Goal: Task Accomplishment & Management: Manage account settings

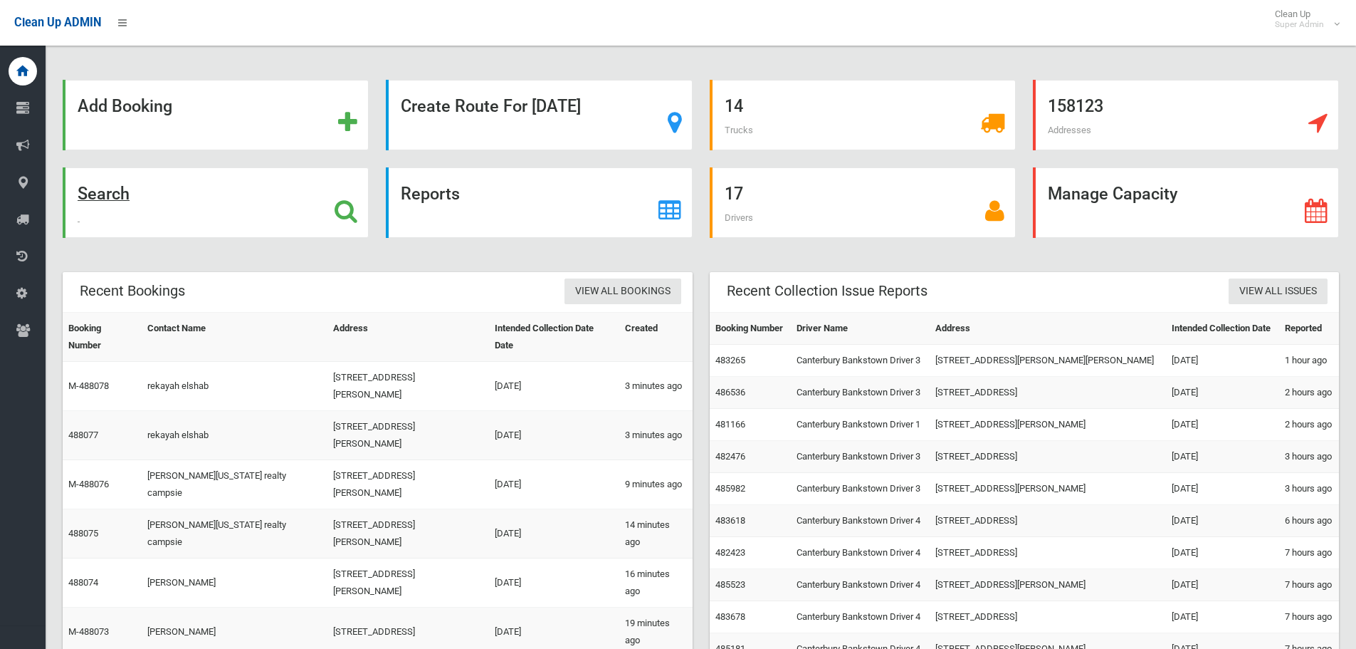
click at [143, 203] on div "Search" at bounding box center [216, 202] width 306 height 70
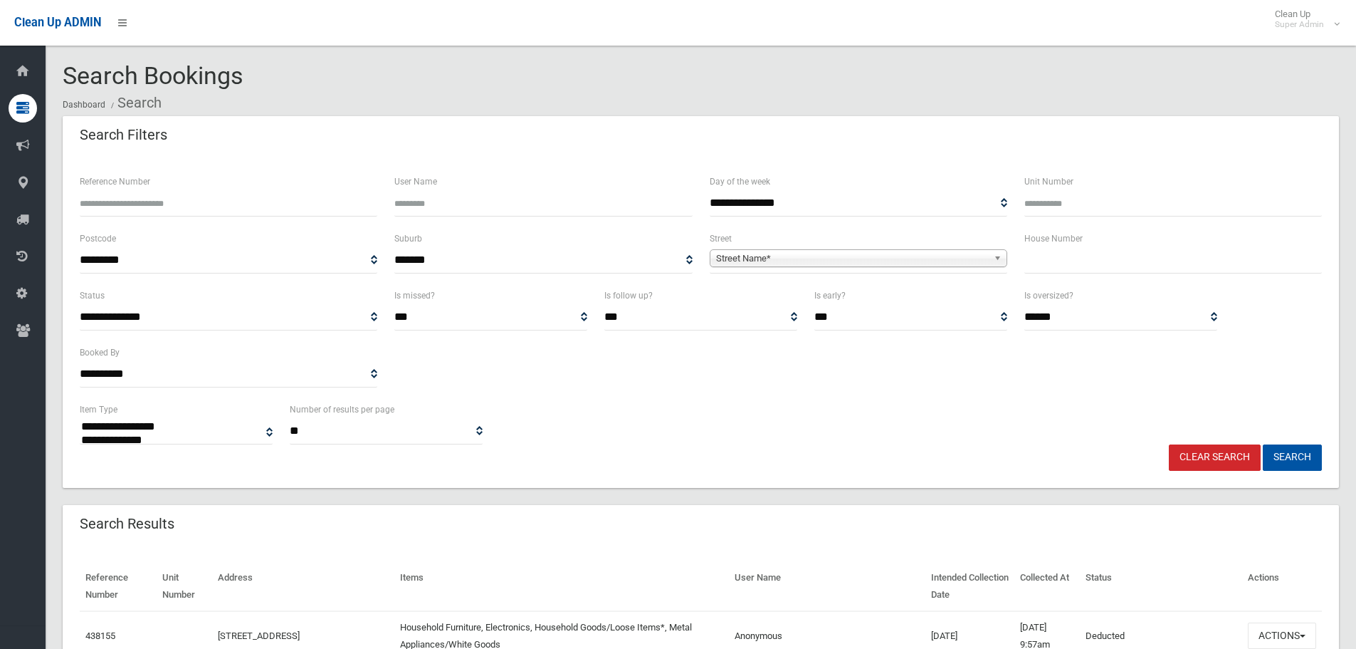
select select
click at [234, 200] on input "Reference Number" at bounding box center [229, 203] width 298 height 26
type input "******"
click at [1263, 444] on button "Search" at bounding box center [1292, 457] width 59 height 26
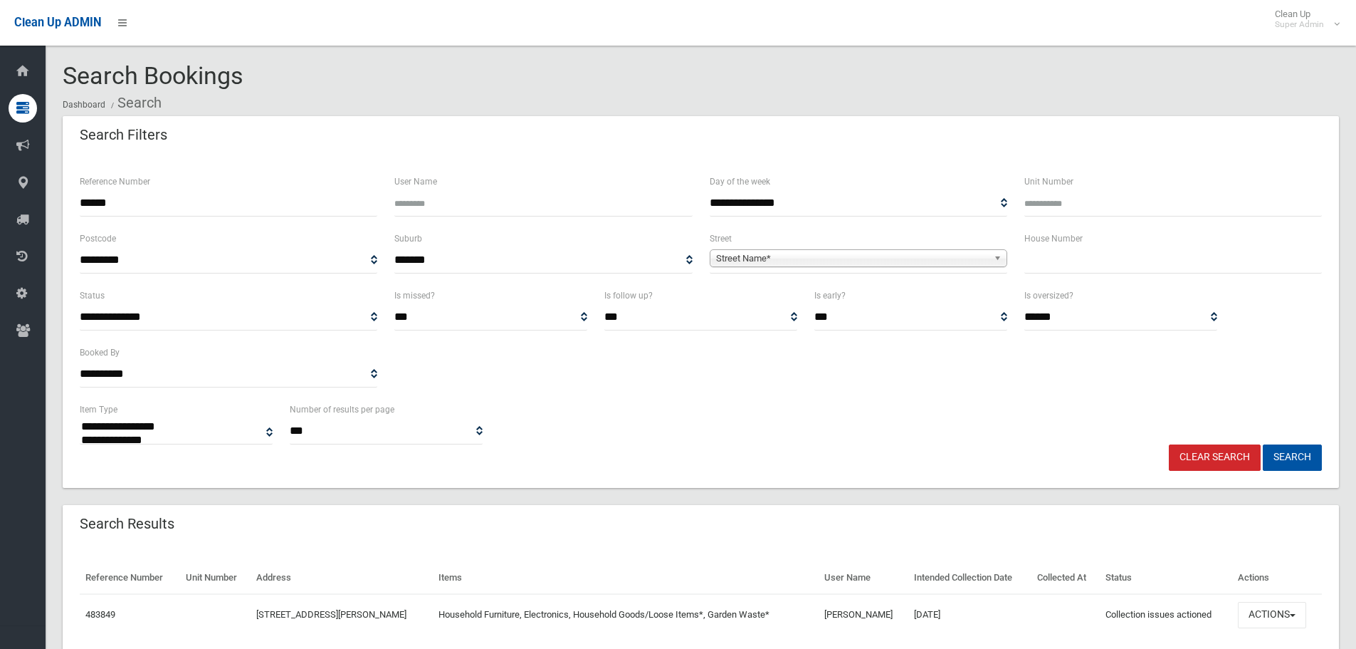
select select
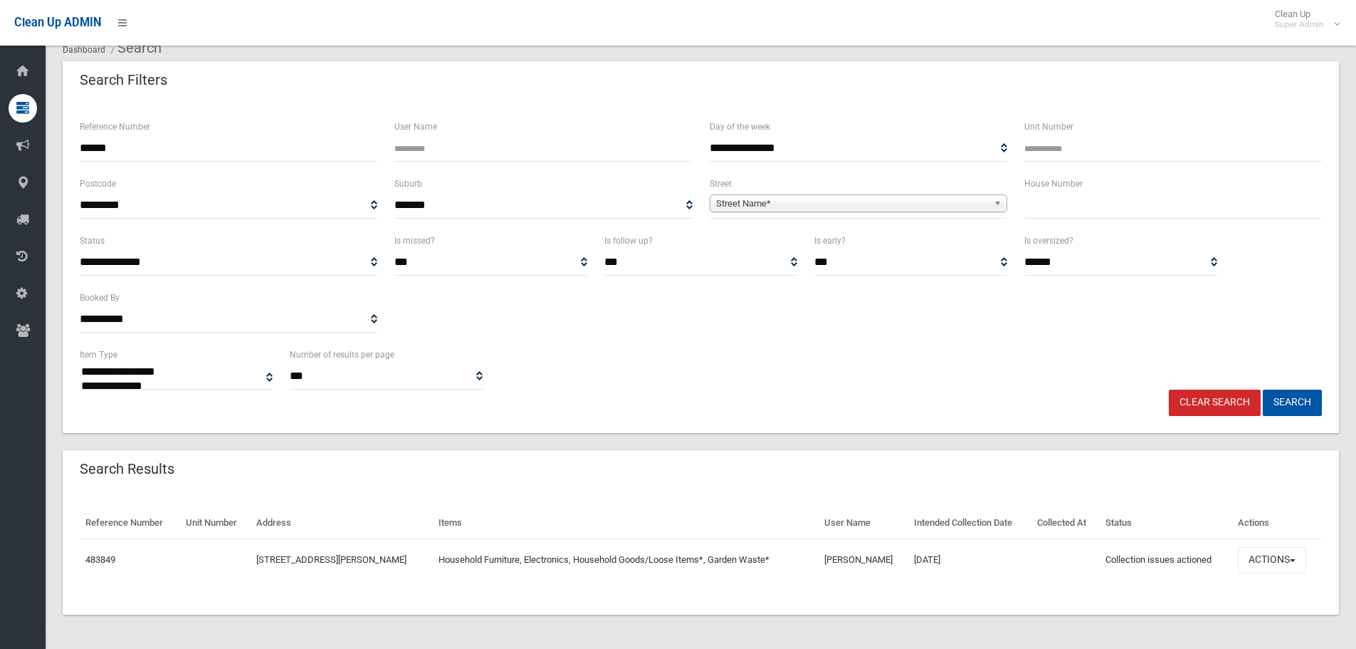
click at [1298, 577] on td "Actions View Booking Edit Booking Clone Booking Add Booking Images Resend Confi…" at bounding box center [1278, 559] width 90 height 41
click at [1290, 563] on button "Actions" at bounding box center [1272, 560] width 68 height 26
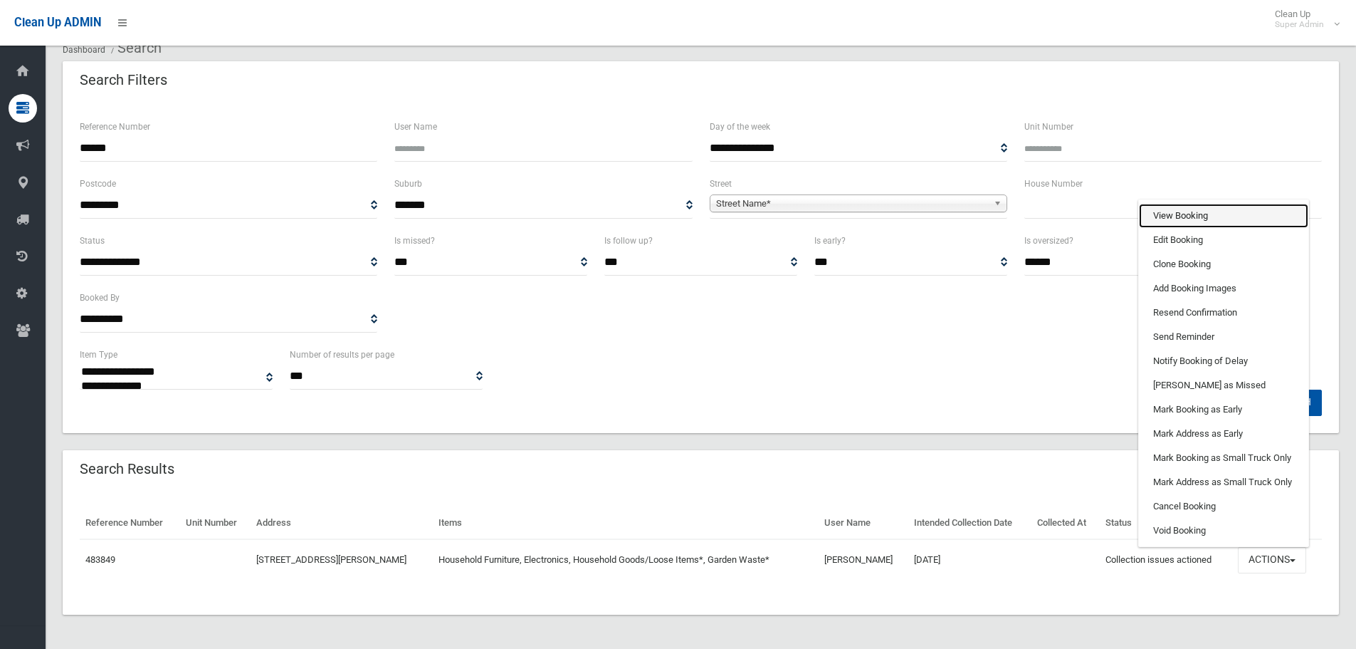
click at [1173, 213] on link "View Booking" at bounding box center [1223, 216] width 169 height 24
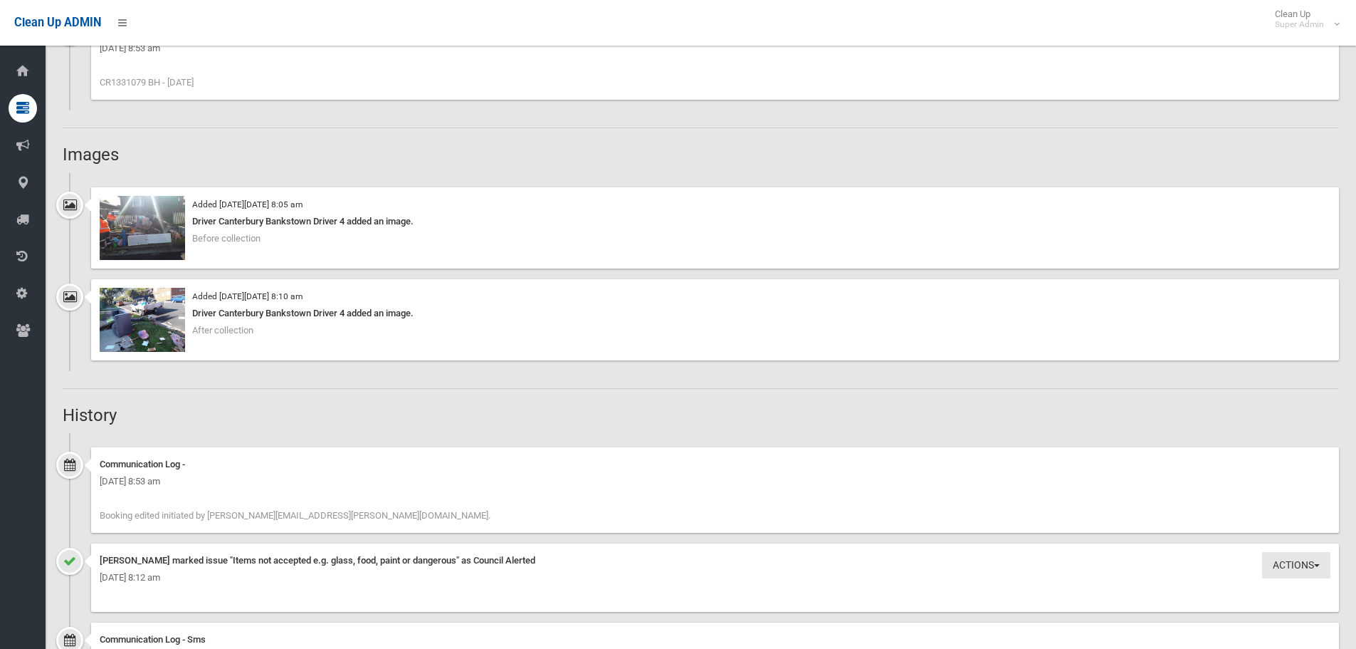
scroll to position [997, 0]
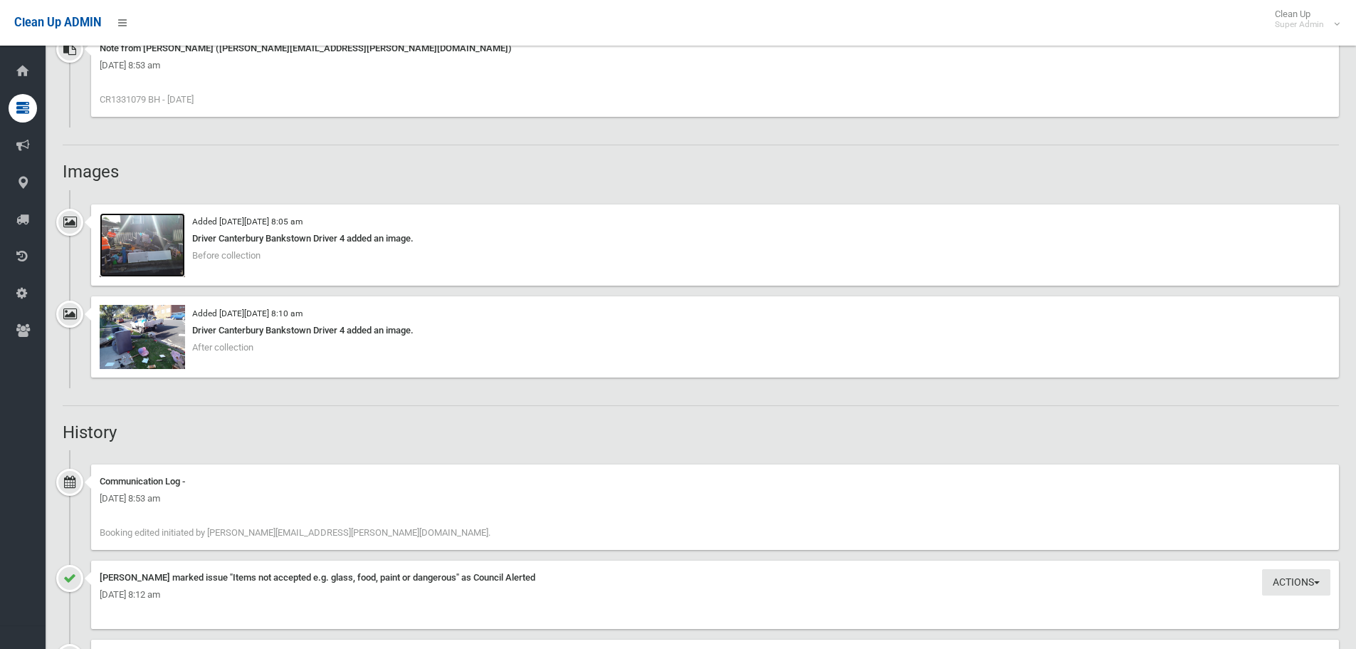
click at [147, 259] on img at bounding box center [142, 245] width 85 height 64
click at [156, 334] on img at bounding box center [142, 337] width 85 height 64
click at [152, 263] on img at bounding box center [142, 245] width 85 height 64
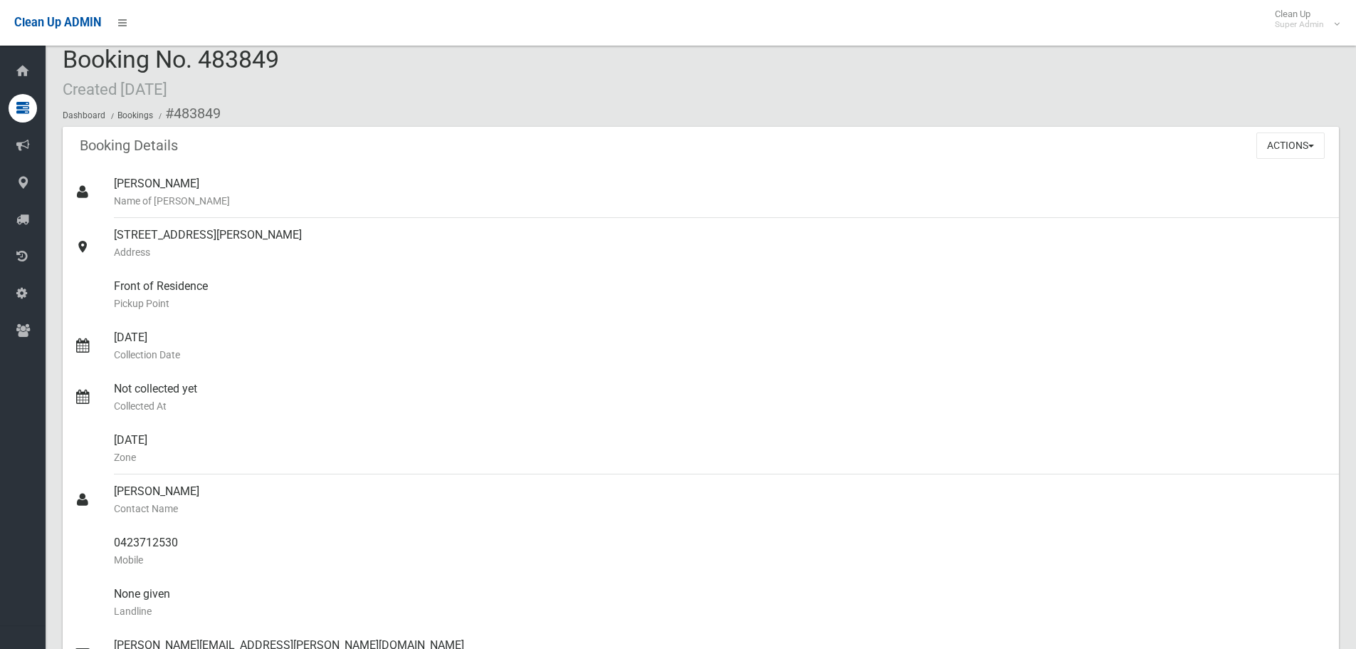
scroll to position [0, 0]
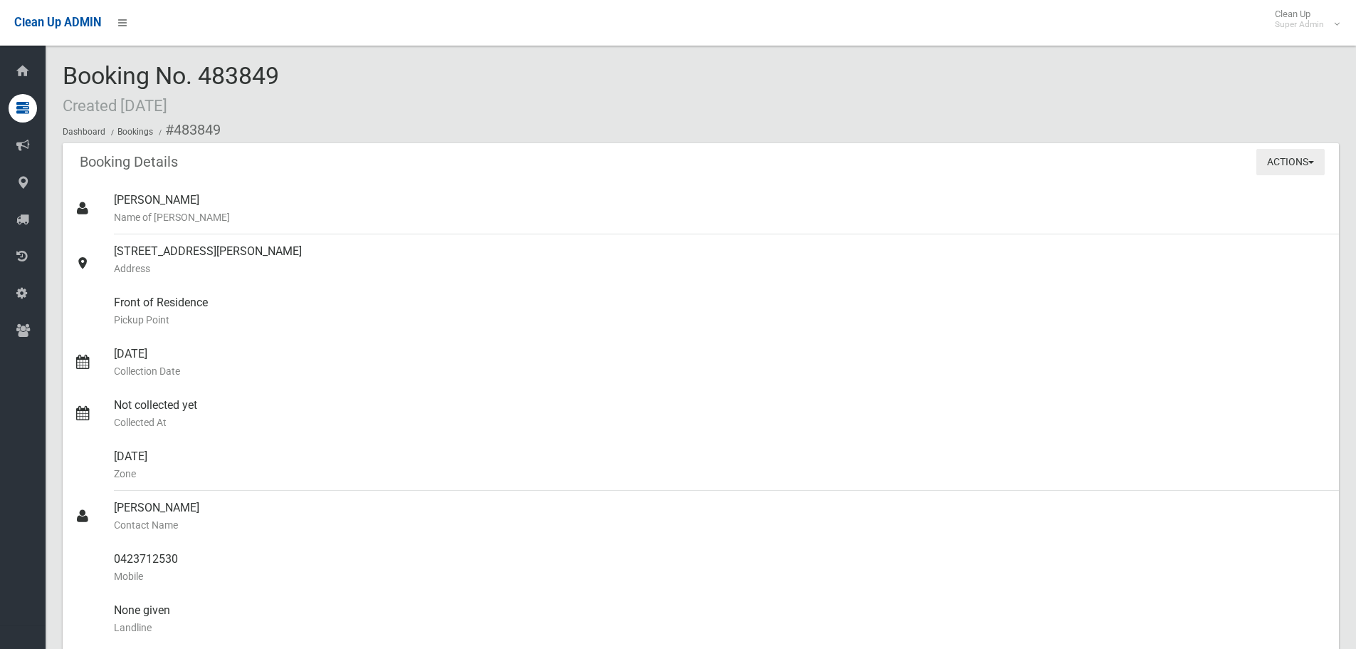
click at [1285, 165] on button "Actions" at bounding box center [1291, 162] width 68 height 26
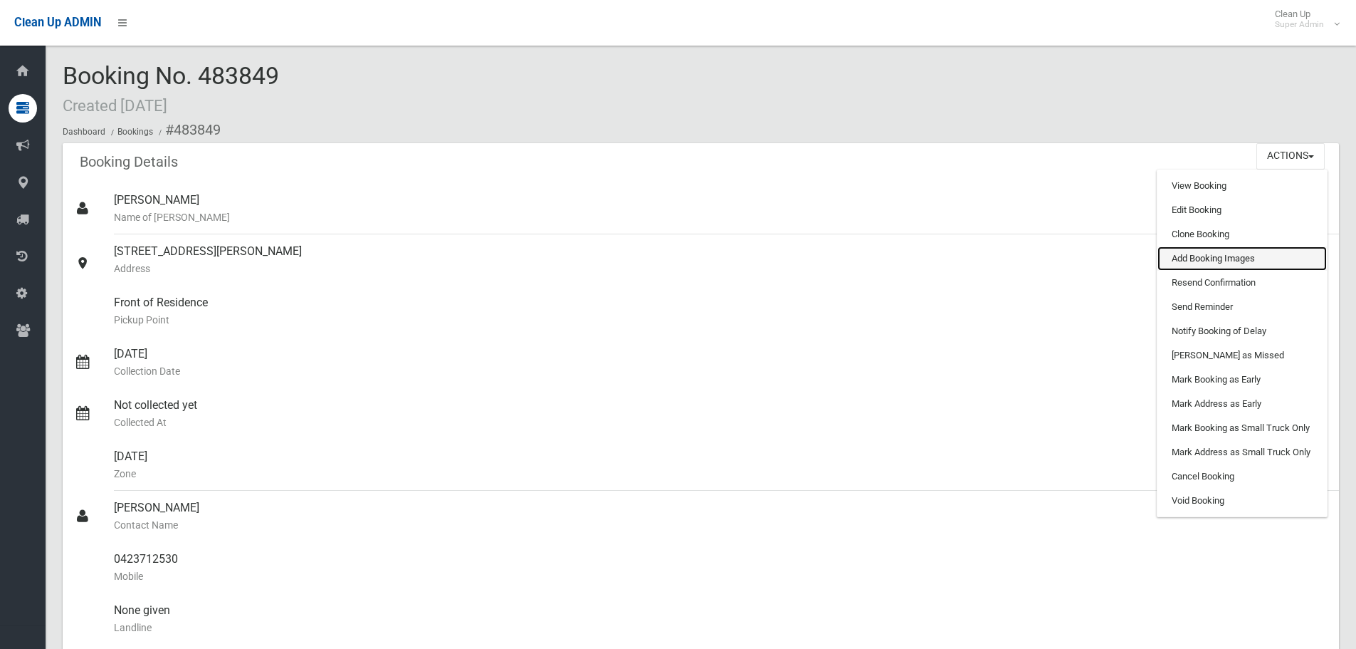
click at [1244, 265] on link "Add Booking Images" at bounding box center [1242, 258] width 169 height 24
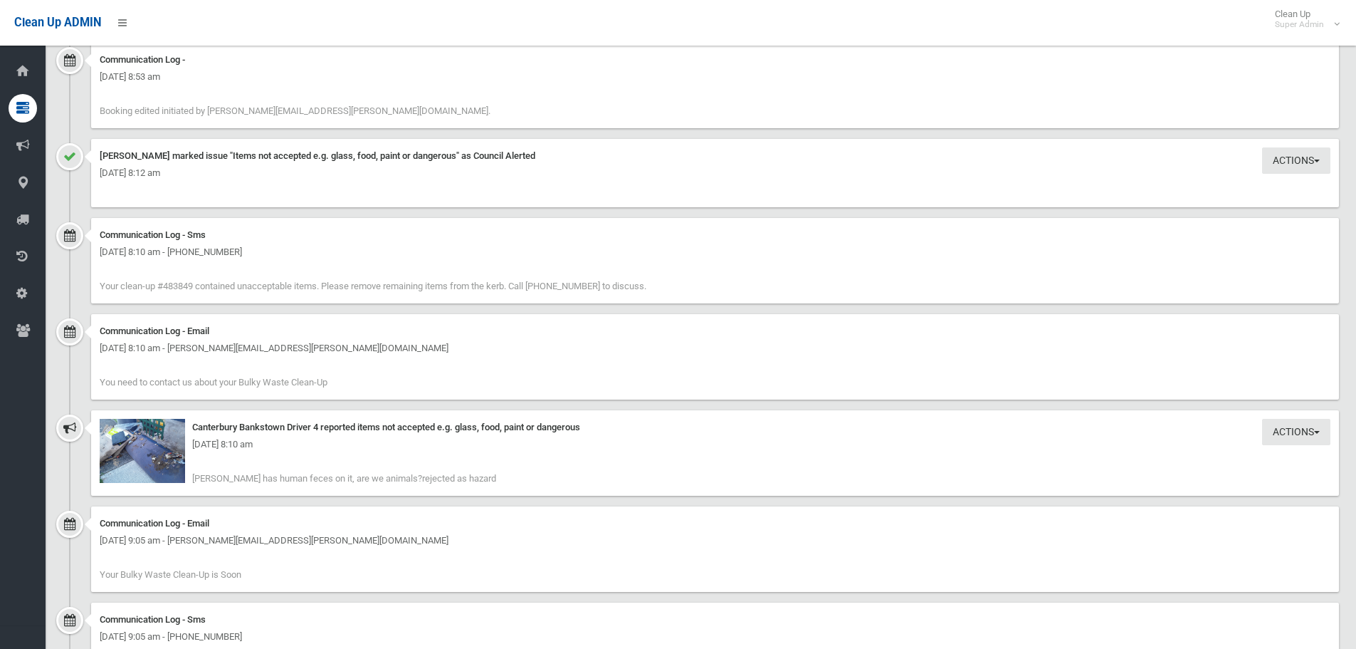
scroll to position [1424, 0]
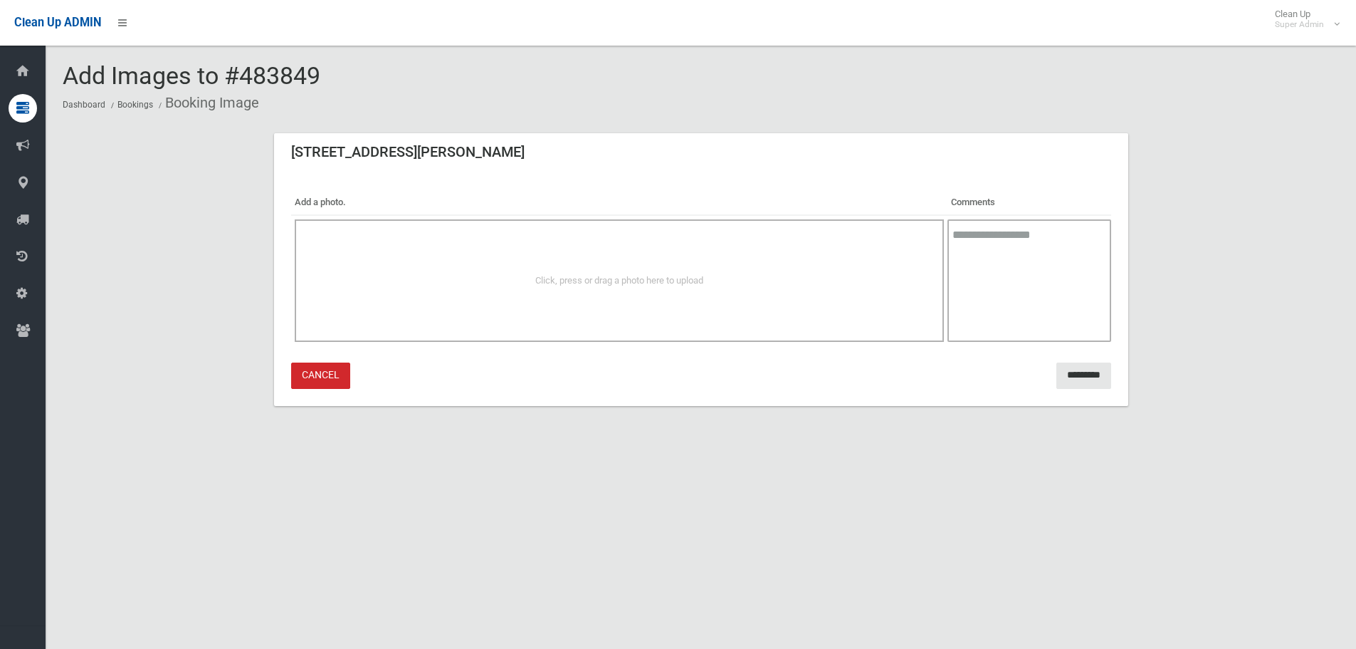
click at [677, 276] on span "Click, press or drag a photo here to upload" at bounding box center [619, 280] width 168 height 11
click at [639, 291] on div "Click, press or drag a photo here to upload" at bounding box center [620, 280] width 650 height 122
click at [776, 288] on div "Click, press or drag a photo here to upload" at bounding box center [619, 280] width 619 height 17
click at [528, 281] on div "Click, press or drag a photo here to upload" at bounding box center [619, 280] width 619 height 17
click at [707, 260] on div "Click, press or drag a photo here to upload" at bounding box center [620, 280] width 650 height 122
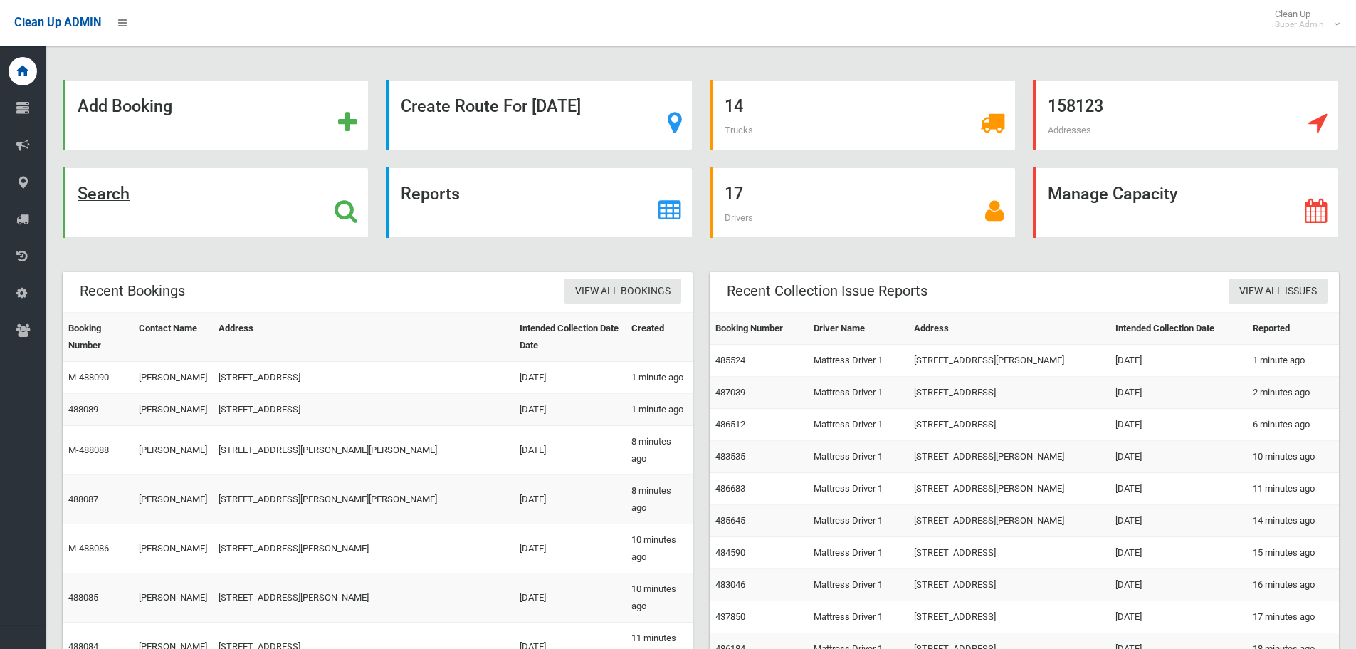
click at [169, 204] on div "Search" at bounding box center [216, 202] width 306 height 70
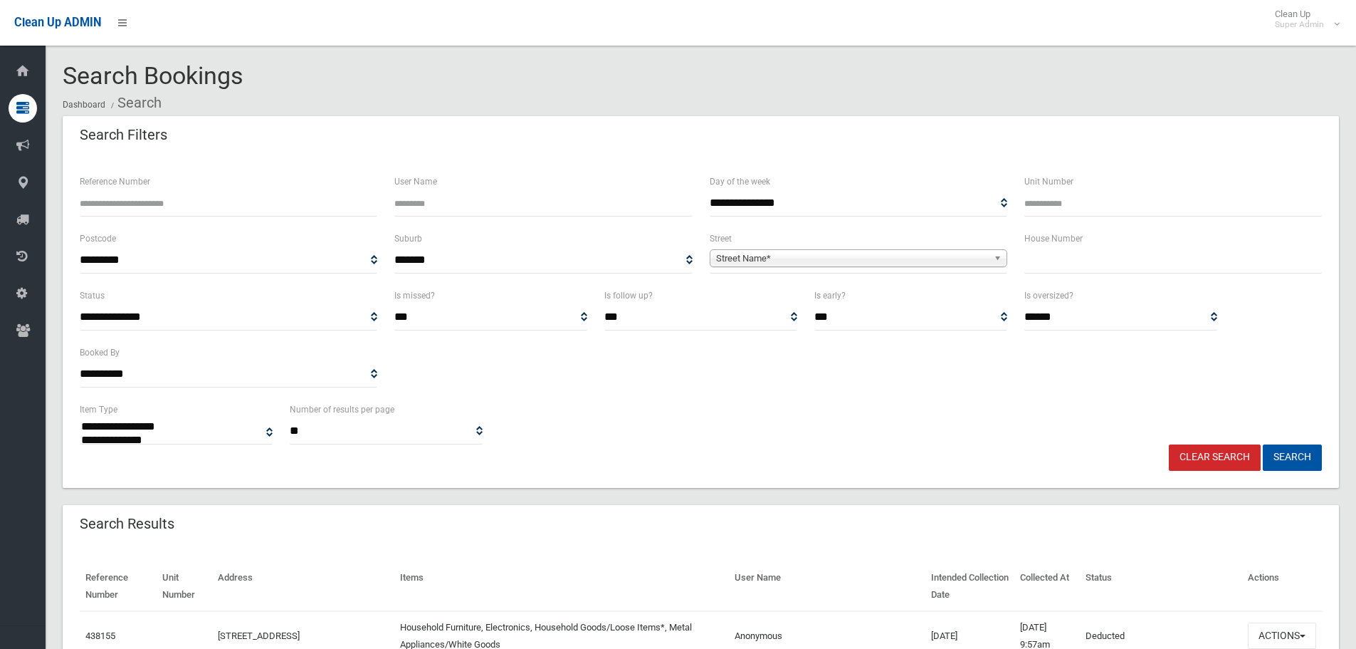
select select
click at [190, 195] on input "Reference Number" at bounding box center [229, 203] width 298 height 26
type input "*"
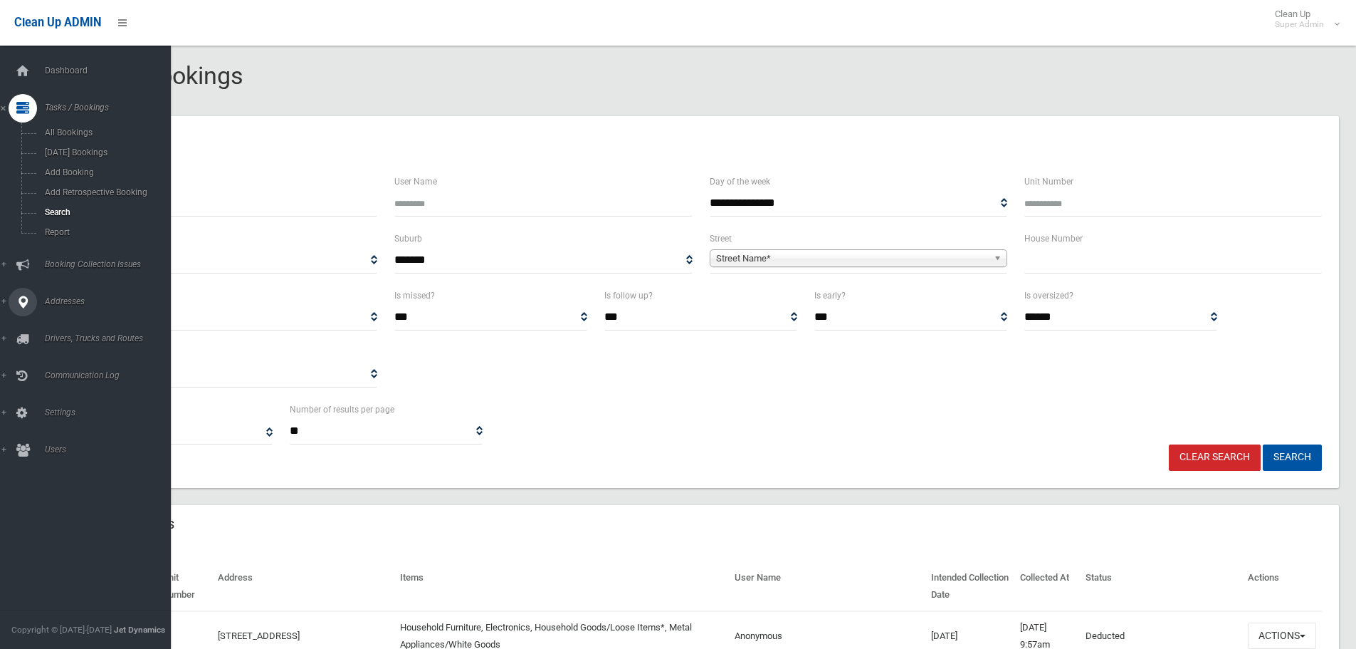
click at [21, 297] on icon at bounding box center [22, 302] width 13 height 28
click at [70, 214] on link "All Addresses" at bounding box center [91, 207] width 182 height 20
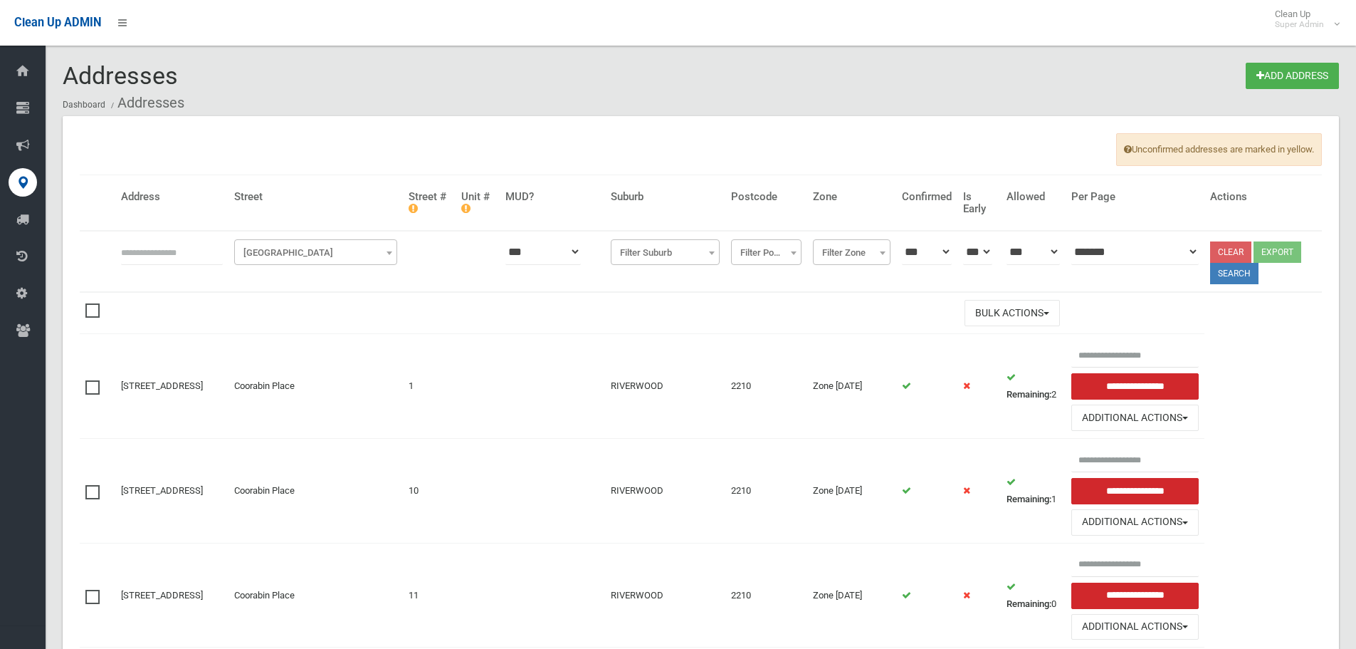
click at [204, 245] on input "text" at bounding box center [172, 252] width 102 height 26
type input "**********"
click button at bounding box center [0, 0] width 0 height 0
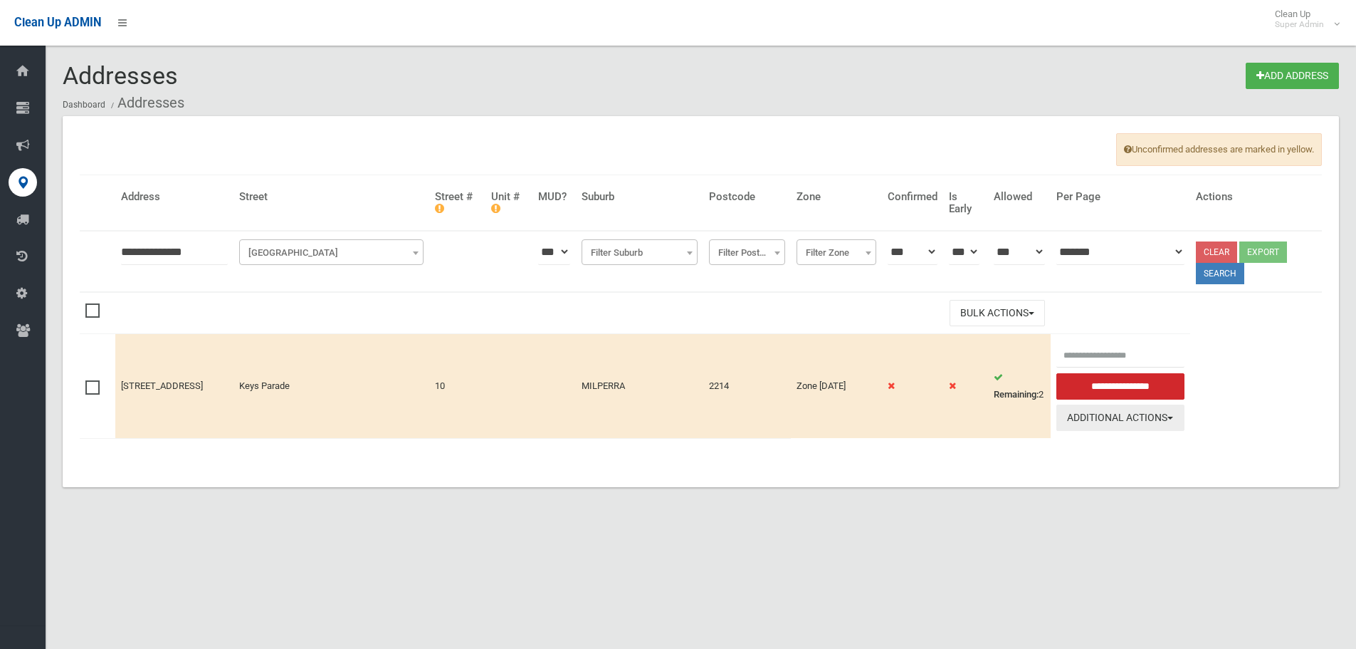
click at [1163, 421] on button "Additional Actions" at bounding box center [1121, 417] width 128 height 26
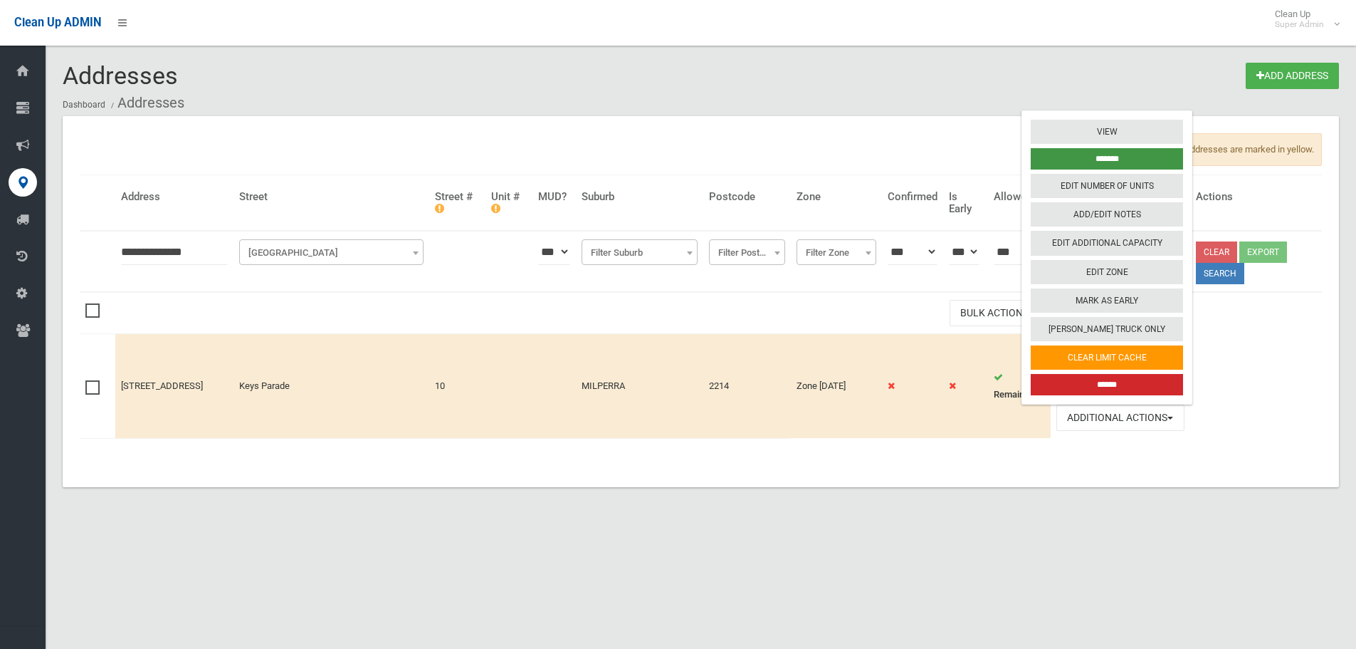
click at [1119, 156] on input "*******" at bounding box center [1107, 158] width 152 height 21
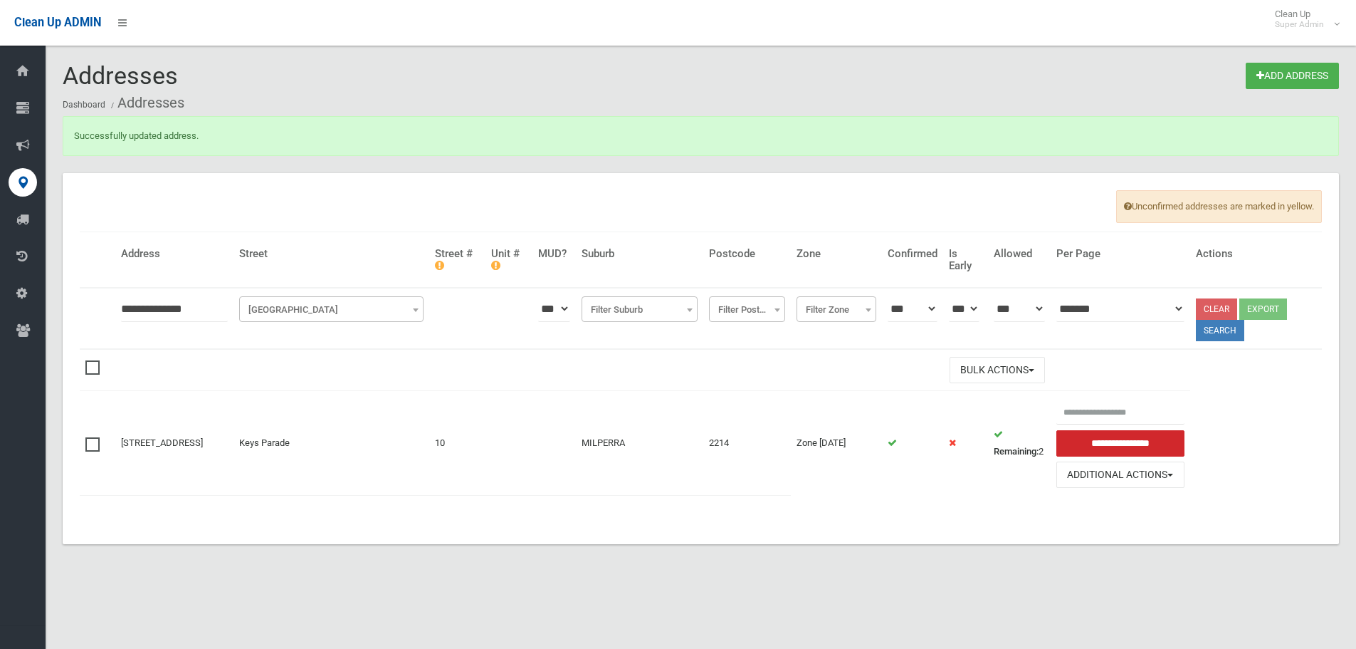
click at [132, 308] on input "**********" at bounding box center [174, 308] width 107 height 26
type input "**********"
click button at bounding box center [0, 0] width 0 height 0
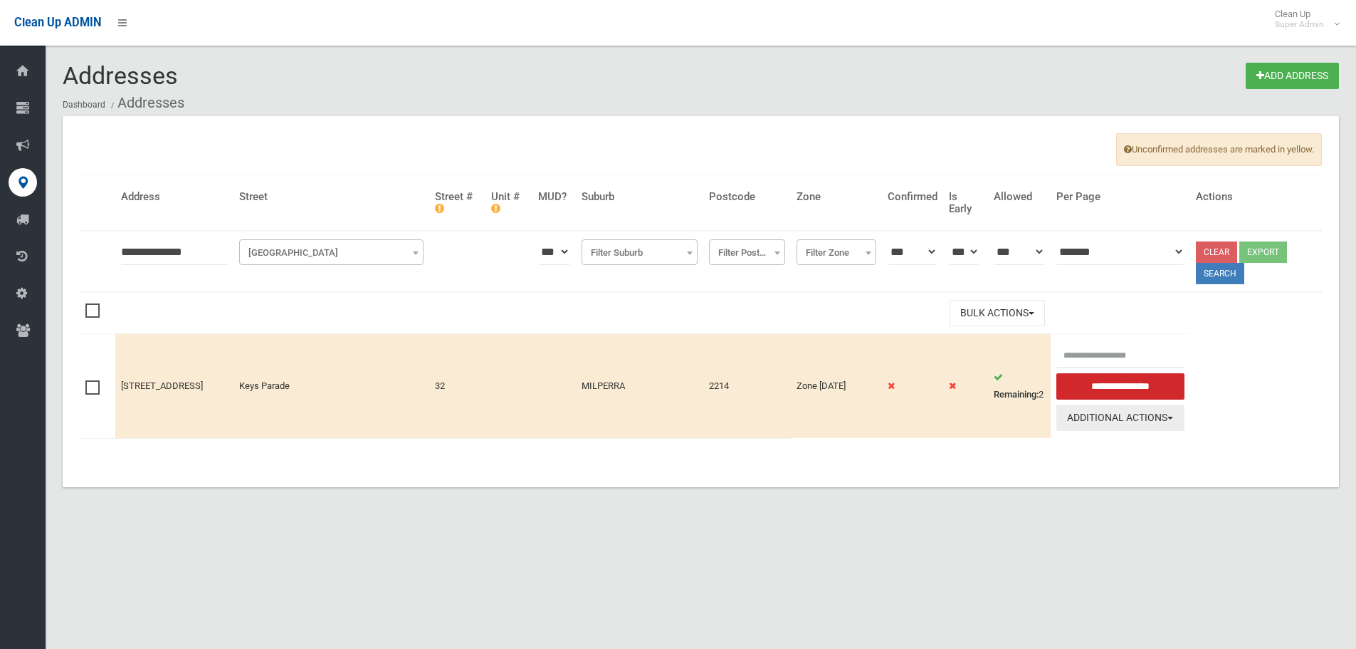
click at [1173, 417] on span "button" at bounding box center [1171, 418] width 6 height 3
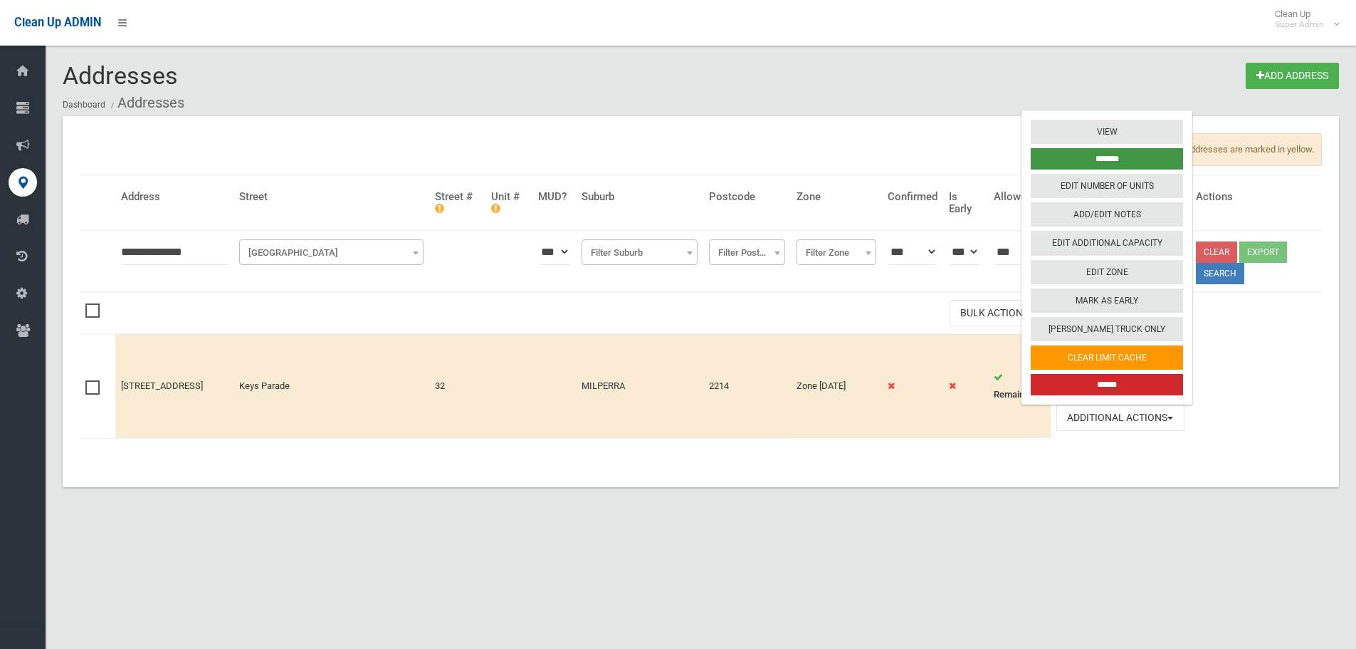
click at [1093, 165] on input "*******" at bounding box center [1107, 158] width 152 height 21
